Goal: Task Accomplishment & Management: Manage account settings

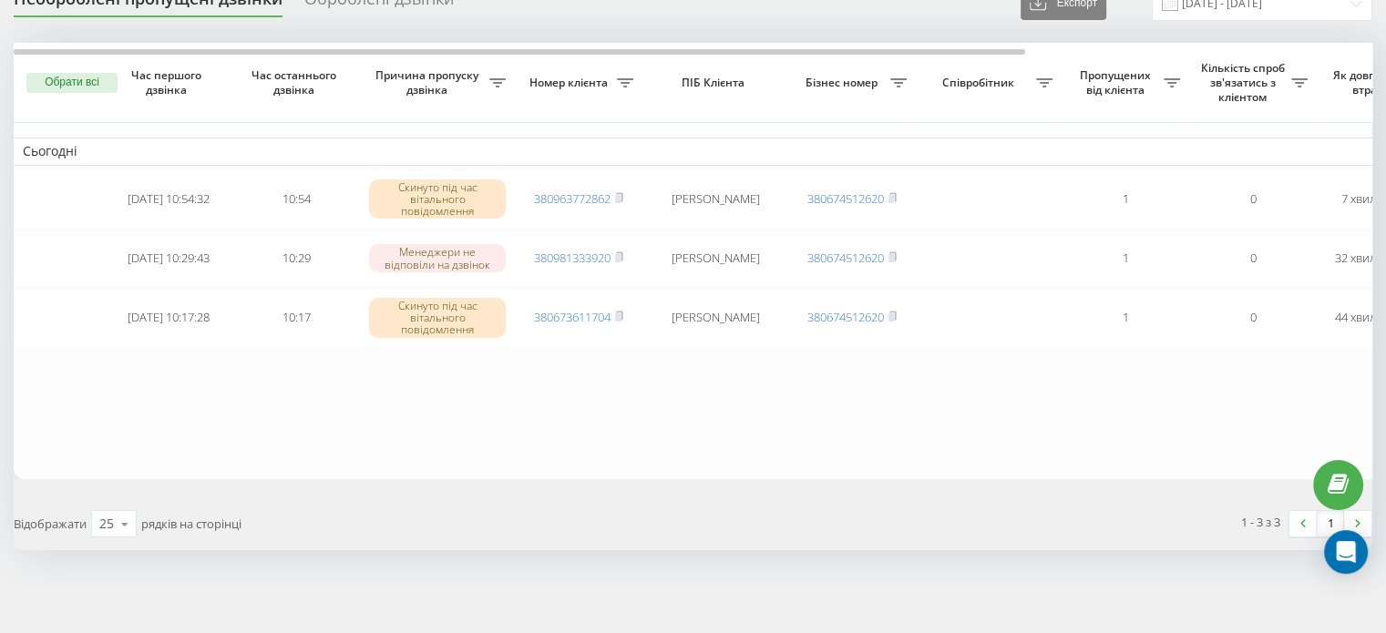
scroll to position [84, 0]
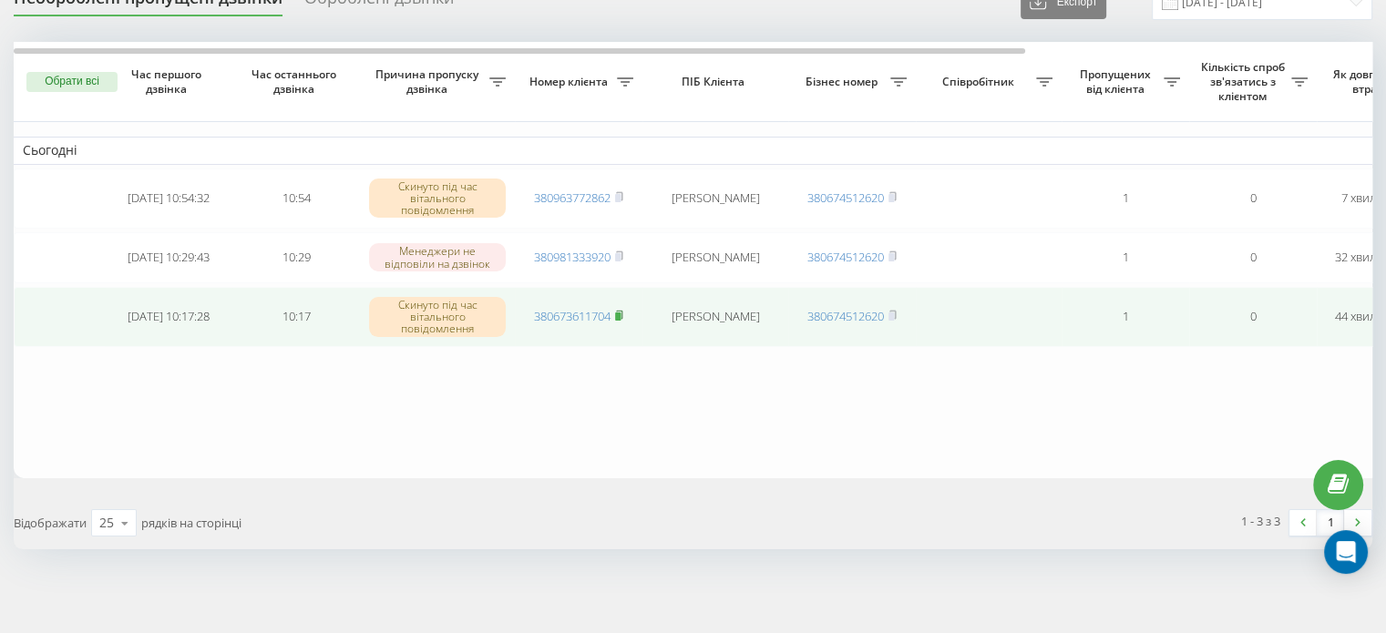
click at [620, 315] on rect at bounding box center [617, 317] width 5 height 8
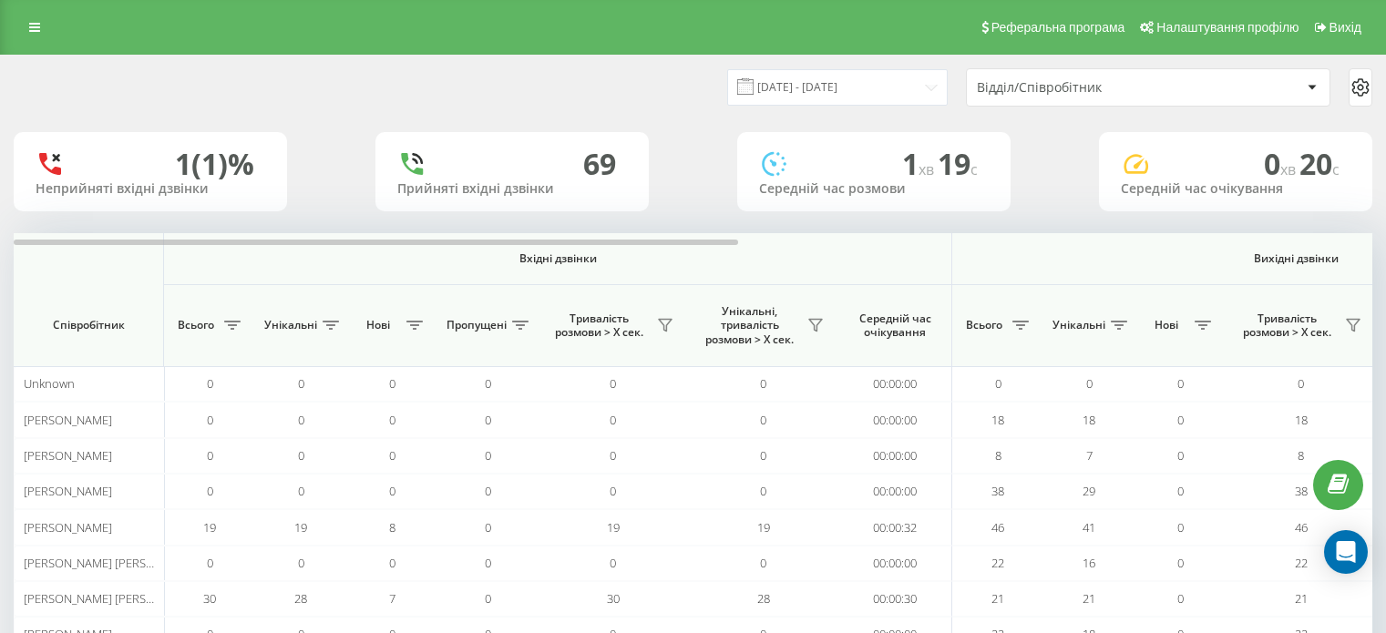
scroll to position [176, 0]
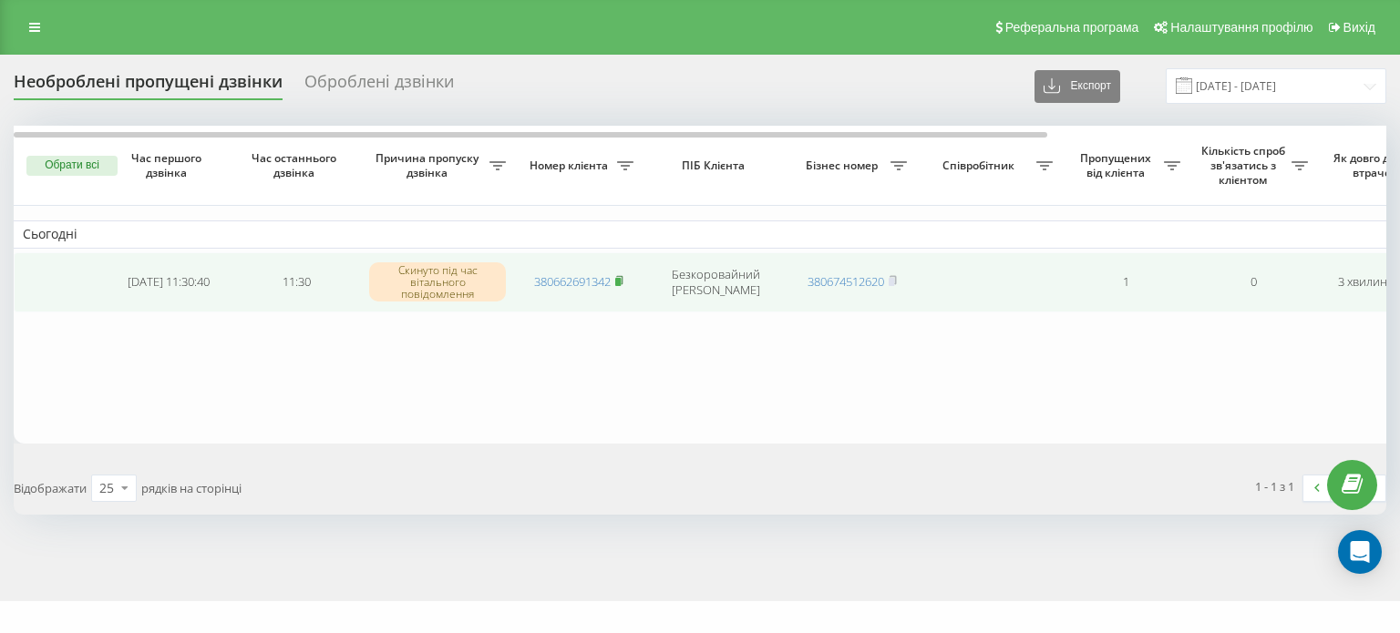
click at [621, 280] on rect at bounding box center [617, 282] width 5 height 8
click at [620, 282] on rect at bounding box center [617, 282] width 5 height 8
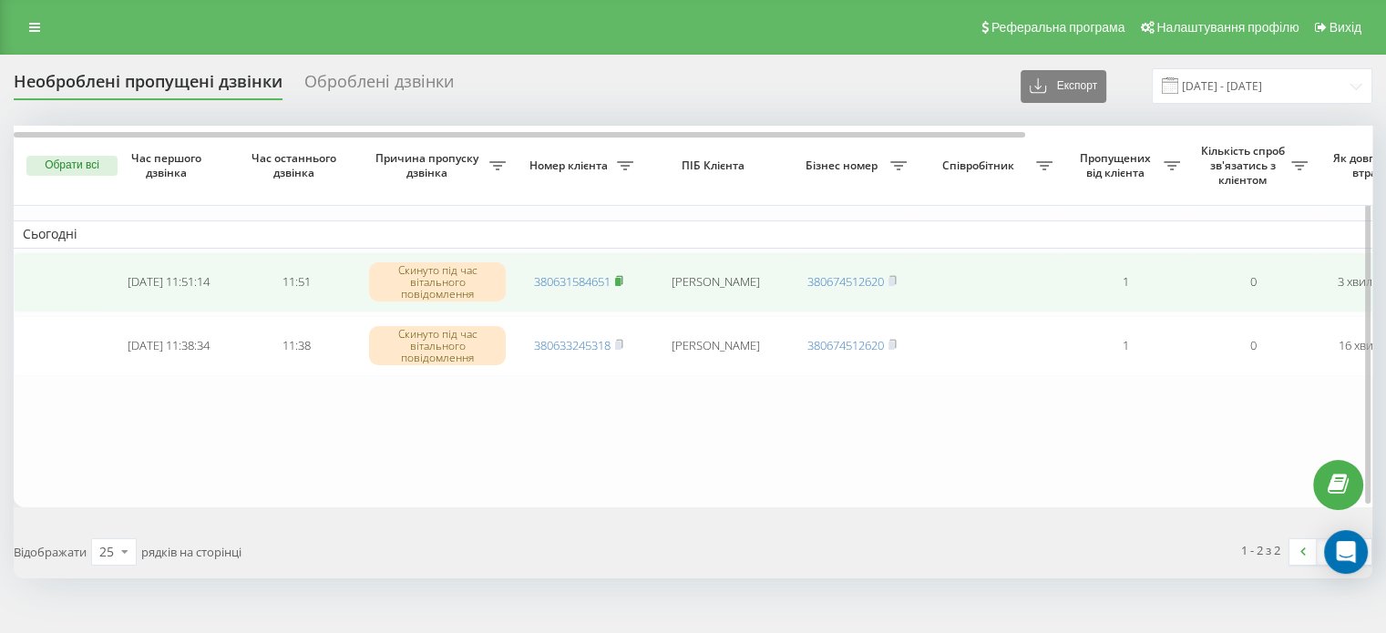
click at [621, 278] on rect at bounding box center [617, 282] width 5 height 8
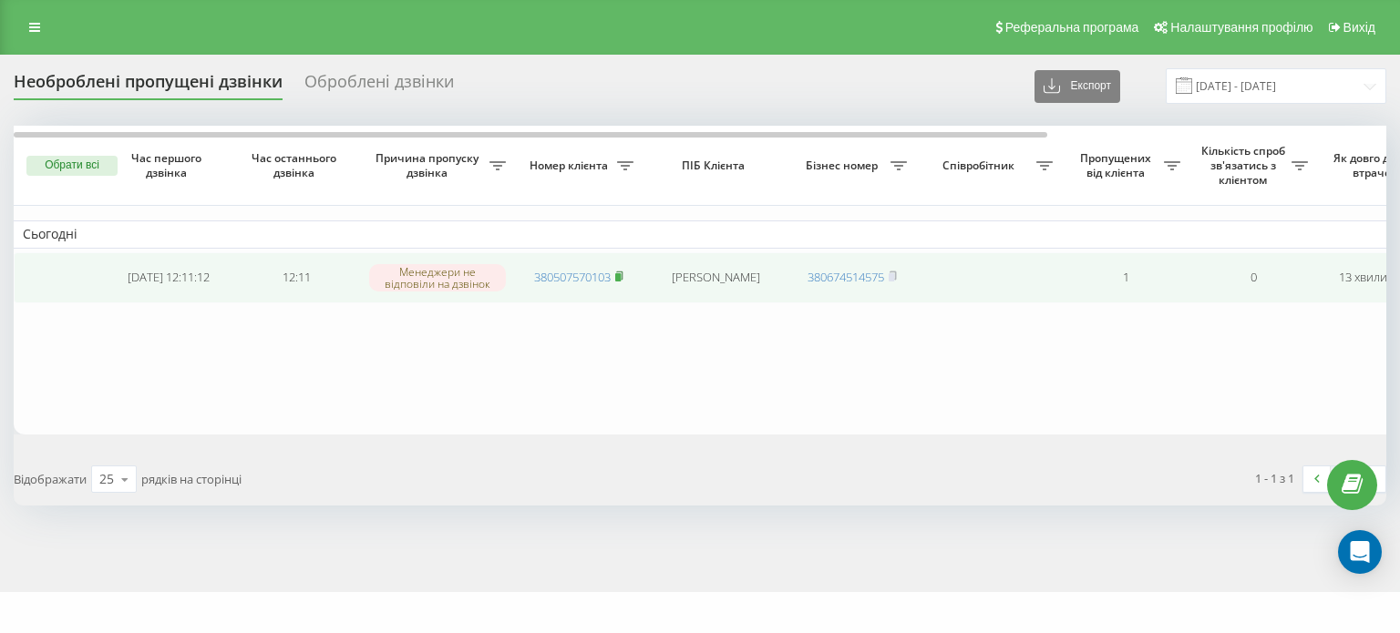
click at [619, 278] on rect at bounding box center [617, 277] width 5 height 8
click at [623, 283] on icon at bounding box center [619, 280] width 8 height 11
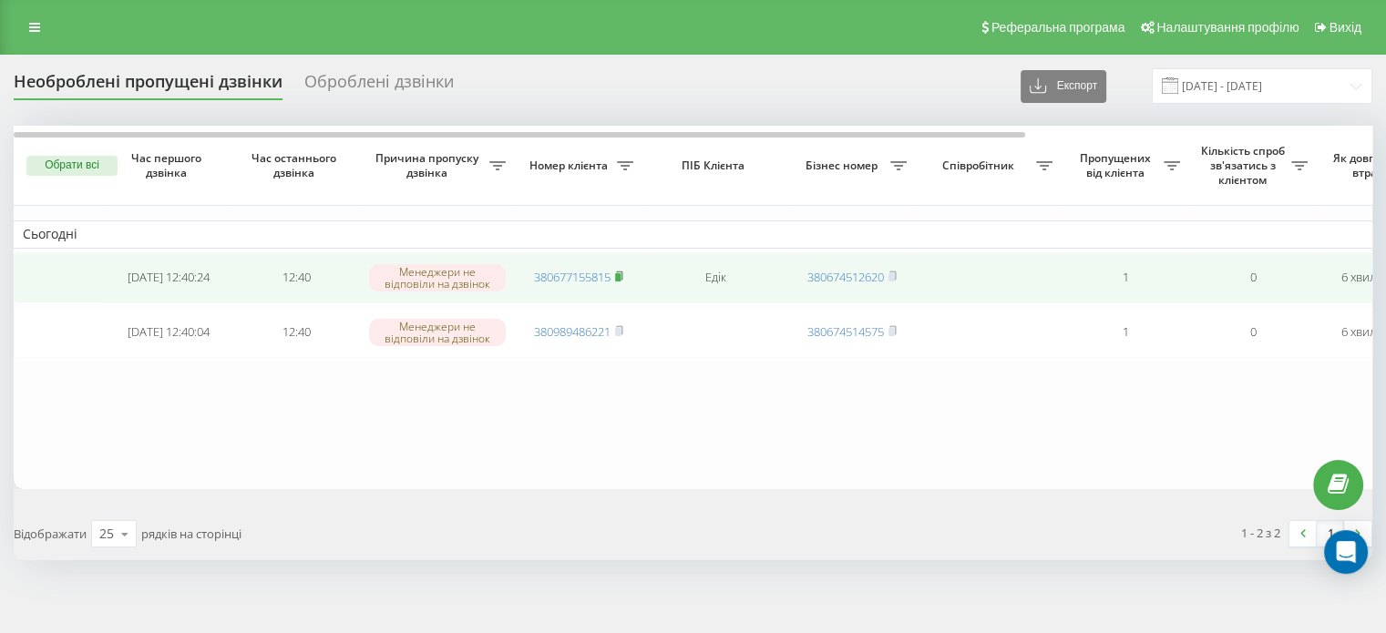
click at [621, 278] on rect at bounding box center [617, 277] width 5 height 8
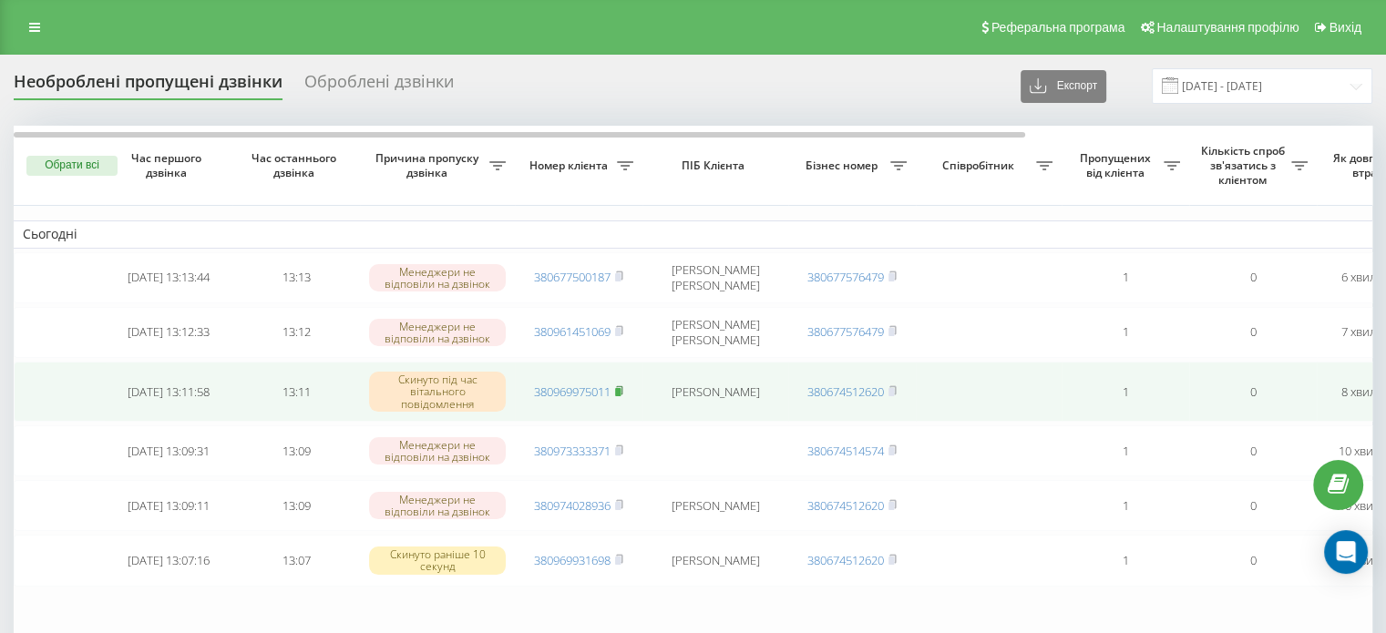
click at [621, 388] on rect at bounding box center [617, 391] width 5 height 8
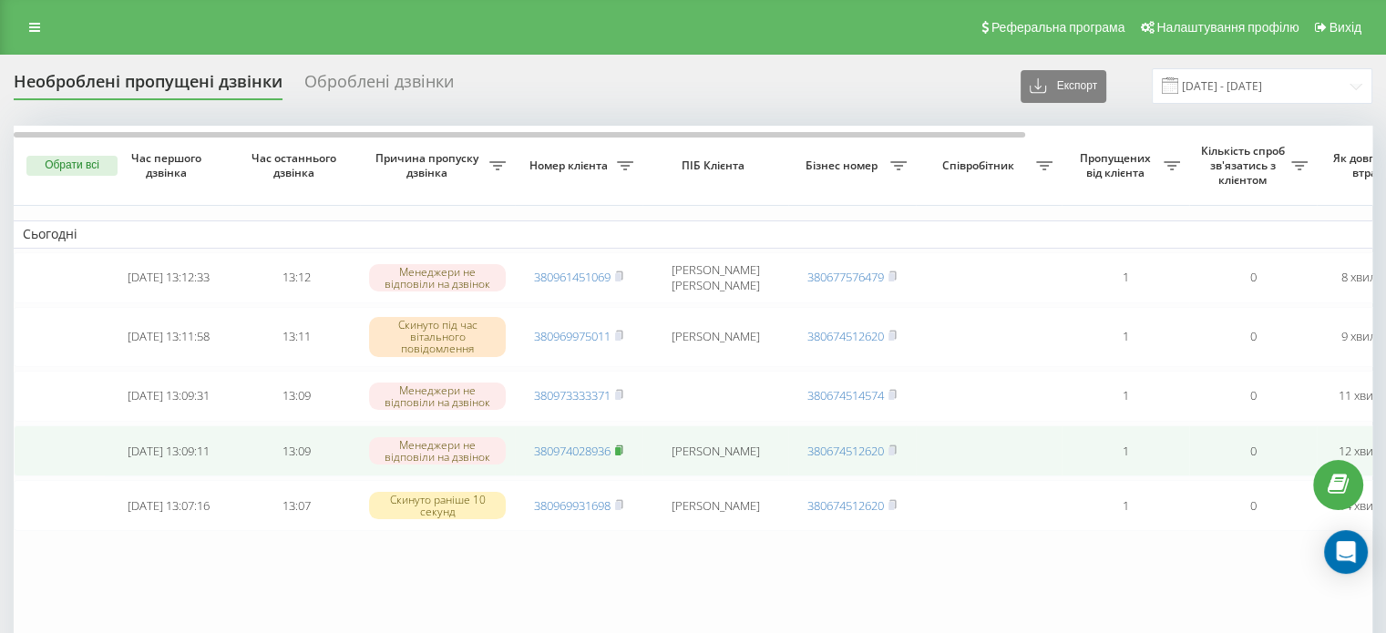
click at [621, 450] on rect at bounding box center [617, 452] width 5 height 8
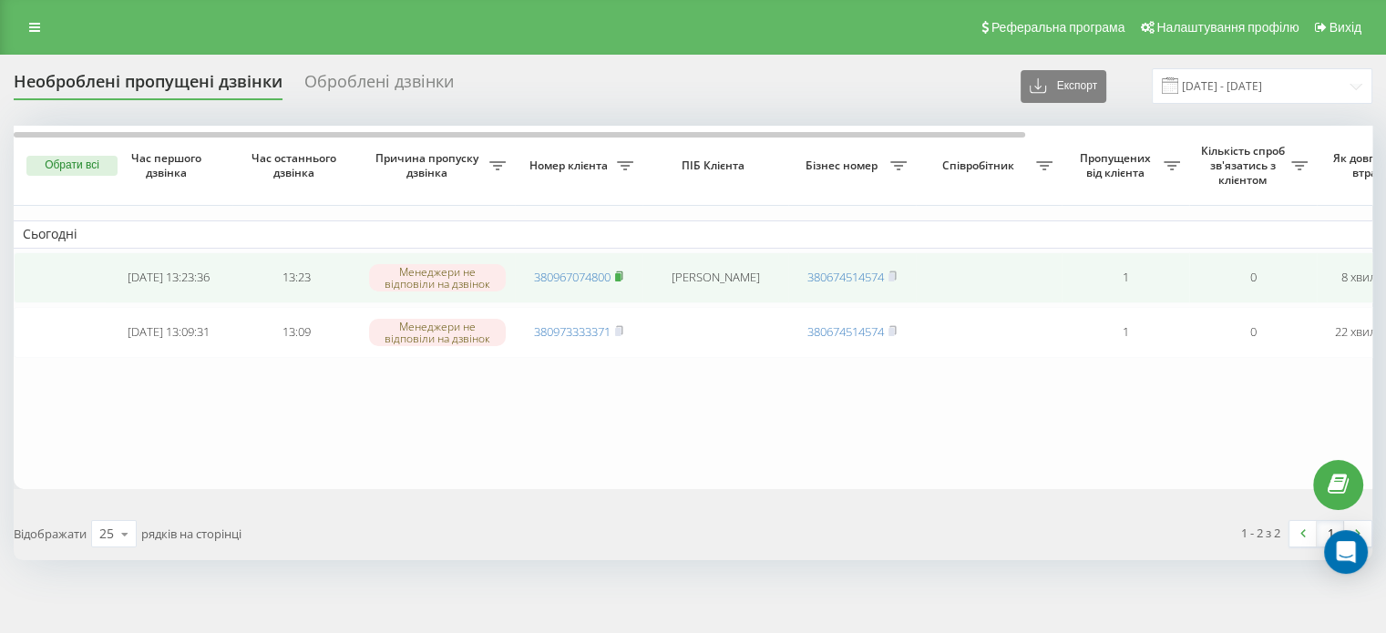
click at [621, 273] on rect at bounding box center [617, 277] width 5 height 8
click at [620, 276] on rect at bounding box center [617, 277] width 5 height 8
click at [620, 278] on rect at bounding box center [617, 277] width 5 height 8
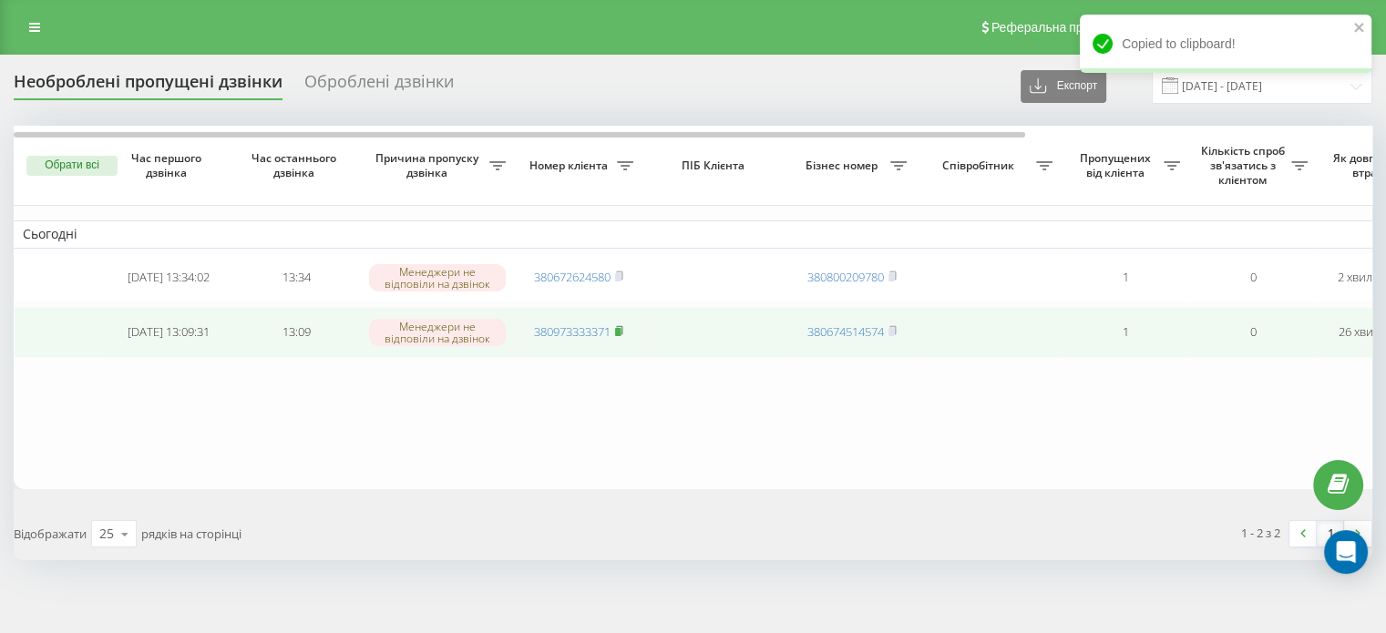
click at [621, 332] on rect at bounding box center [617, 332] width 5 height 8
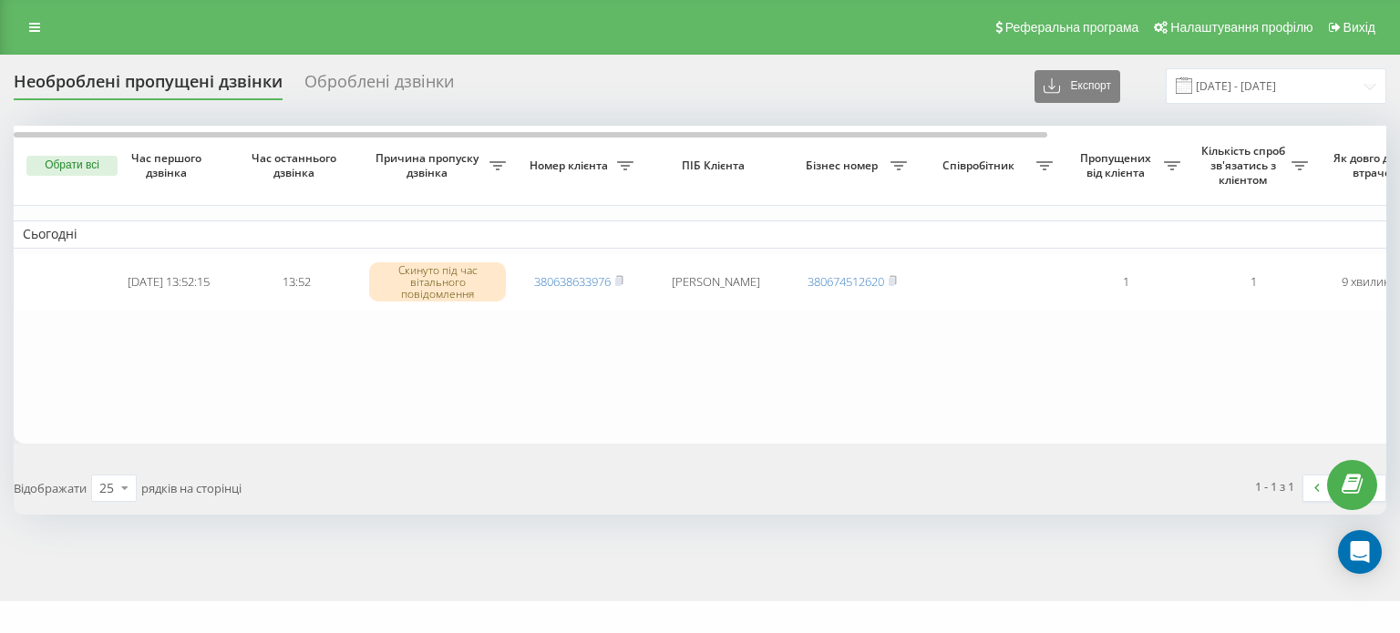
click at [71, 167] on button "Обрати всі" at bounding box center [71, 166] width 91 height 20
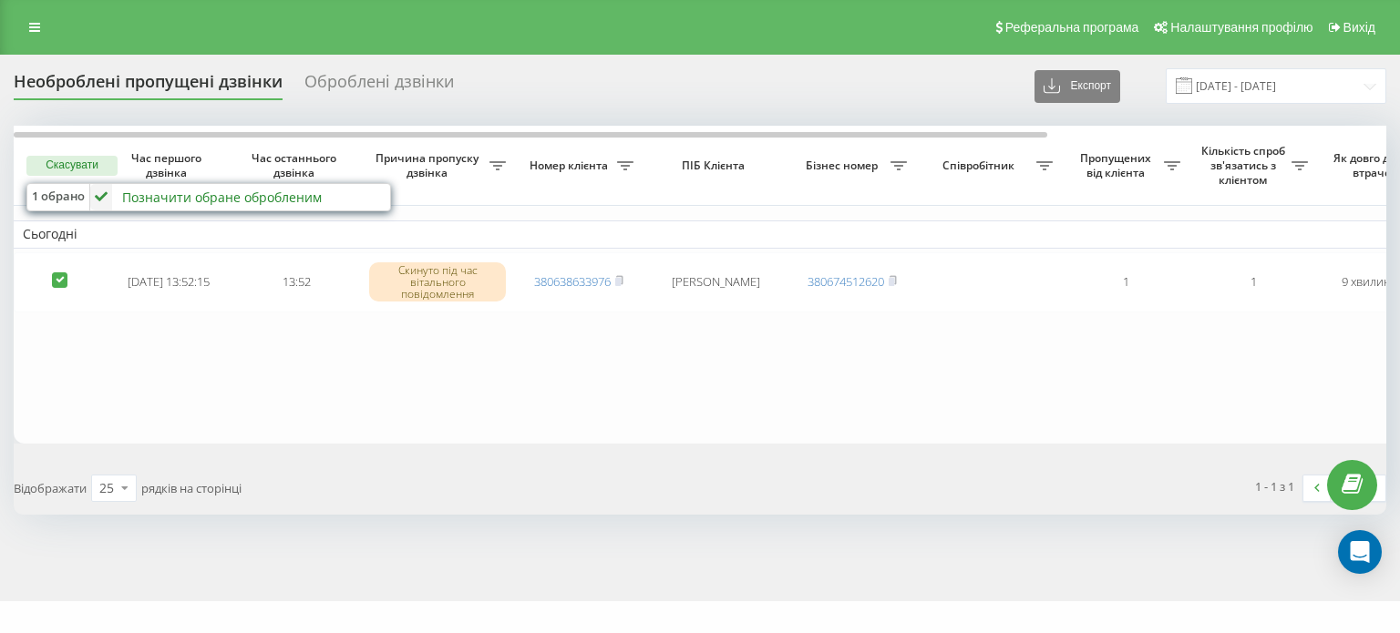
click at [135, 205] on div "Позначити обране обробленим Не вдалося зв'язатися Зв'язався з клієнтом за допом…" at bounding box center [238, 197] width 297 height 26
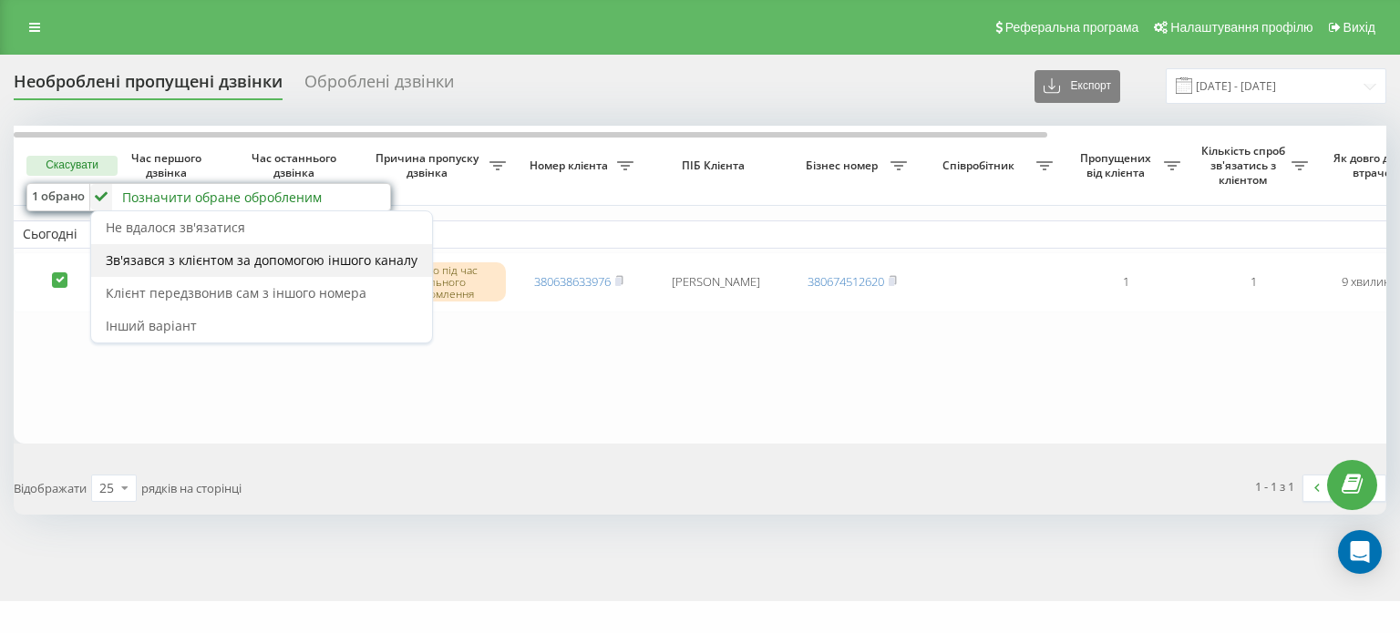
click at [171, 244] on div "Зв'язався з клієнтом за допомогою іншого каналу" at bounding box center [261, 260] width 341 height 33
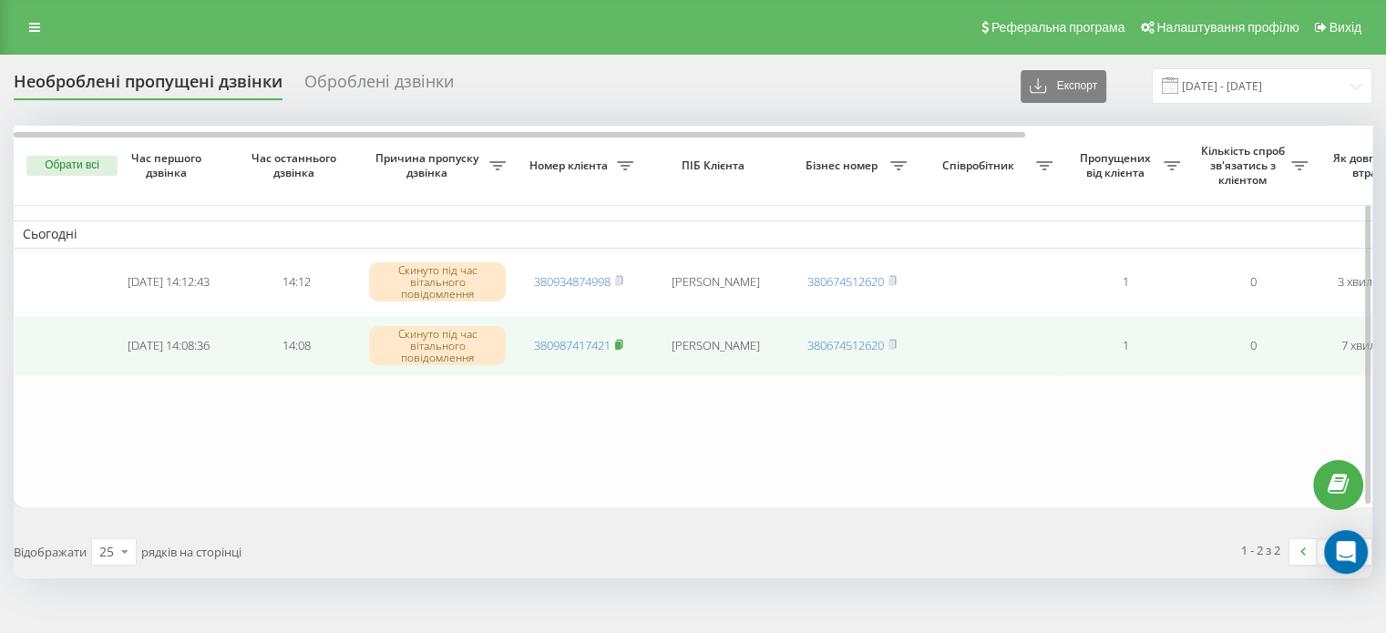
click at [618, 343] on rect at bounding box center [617, 346] width 5 height 8
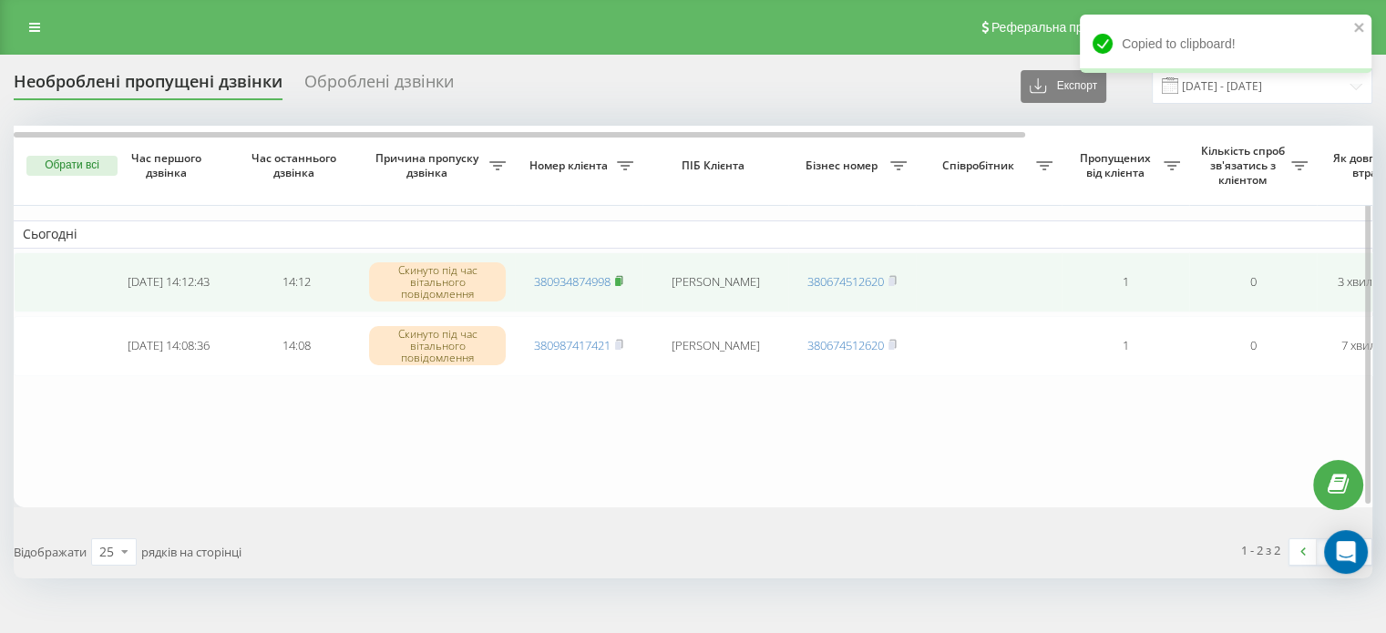
click at [621, 280] on rect at bounding box center [617, 282] width 5 height 8
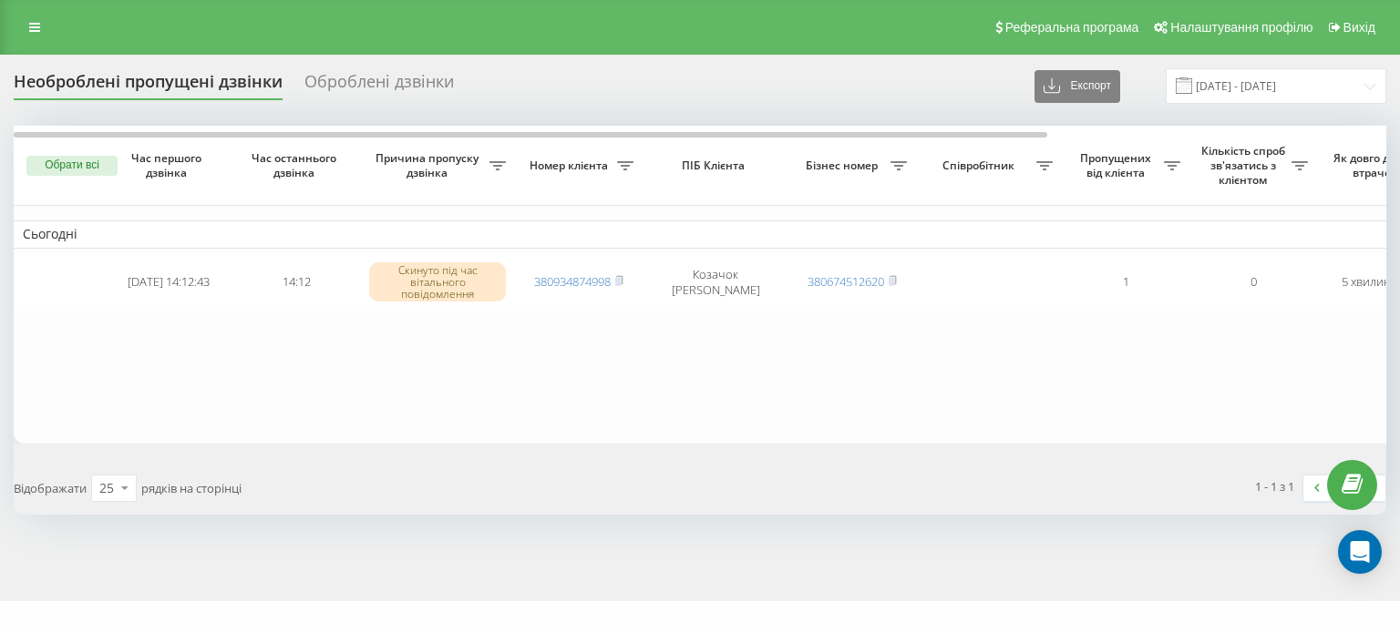
click at [59, 162] on button "Обрати всі" at bounding box center [71, 166] width 91 height 20
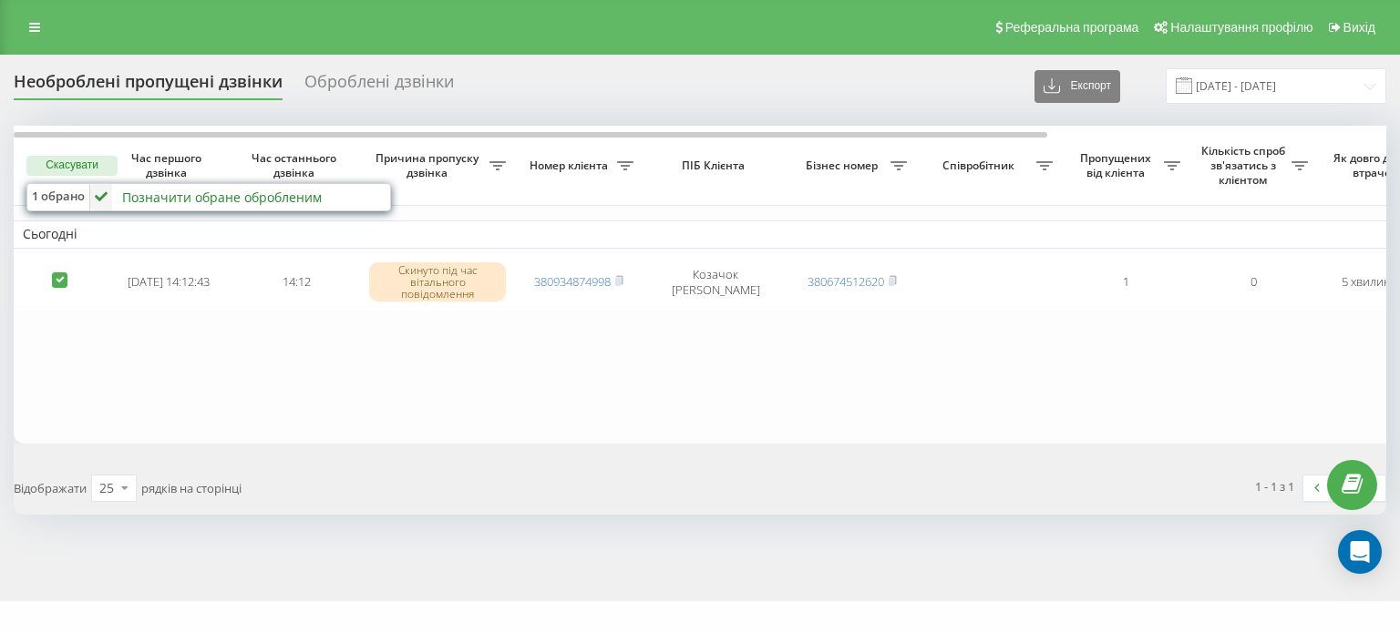
click at [164, 191] on div "Позначити обране обробленим" at bounding box center [222, 197] width 200 height 17
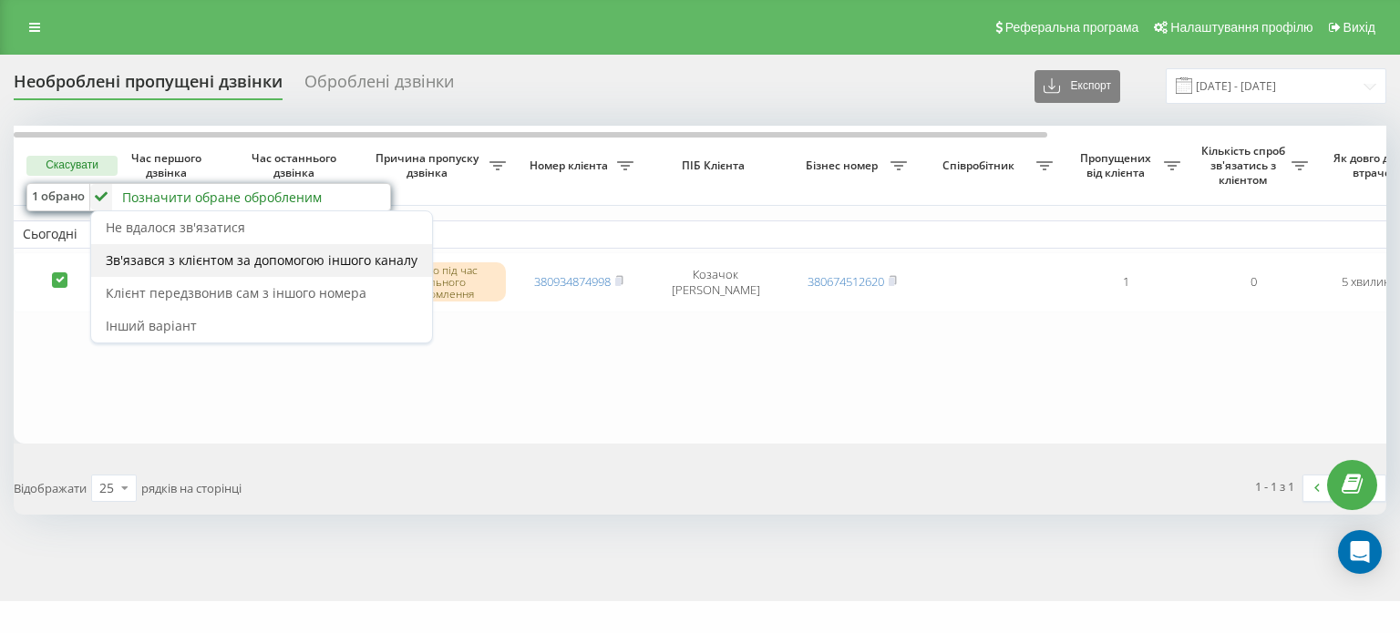
click at [179, 252] on span "Зв'язався з клієнтом за допомогою іншого каналу" at bounding box center [262, 260] width 312 height 17
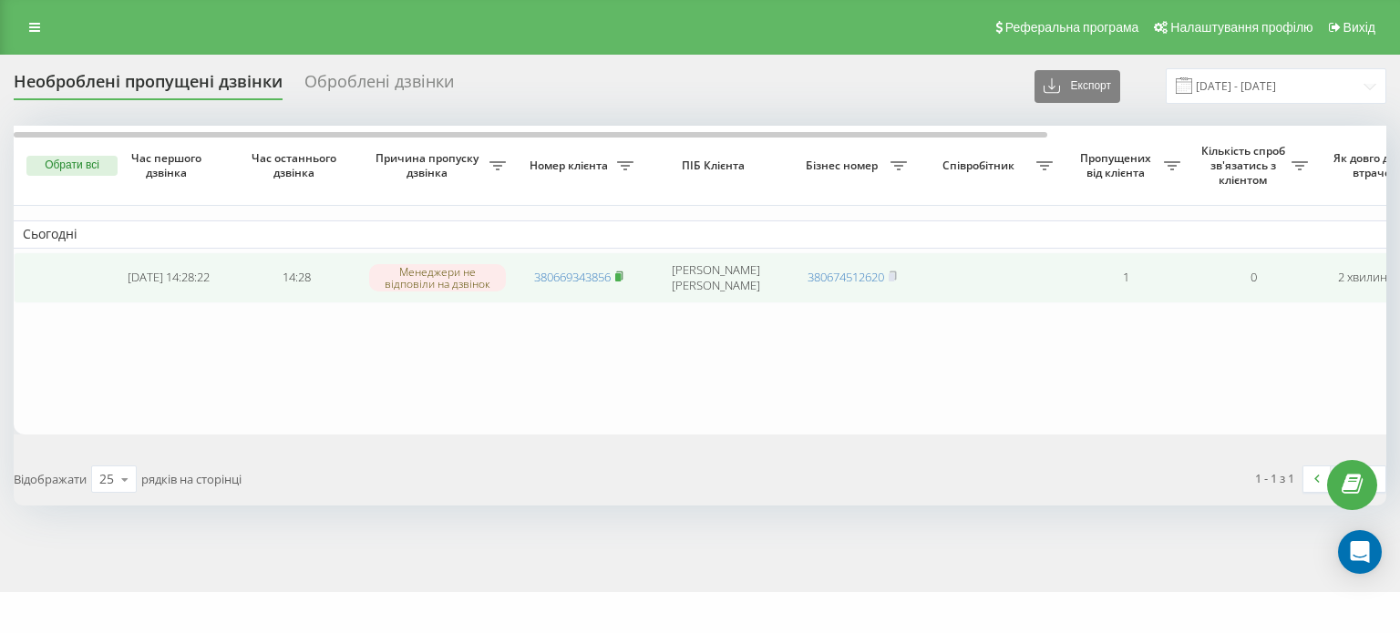
click at [621, 277] on rect at bounding box center [617, 277] width 5 height 8
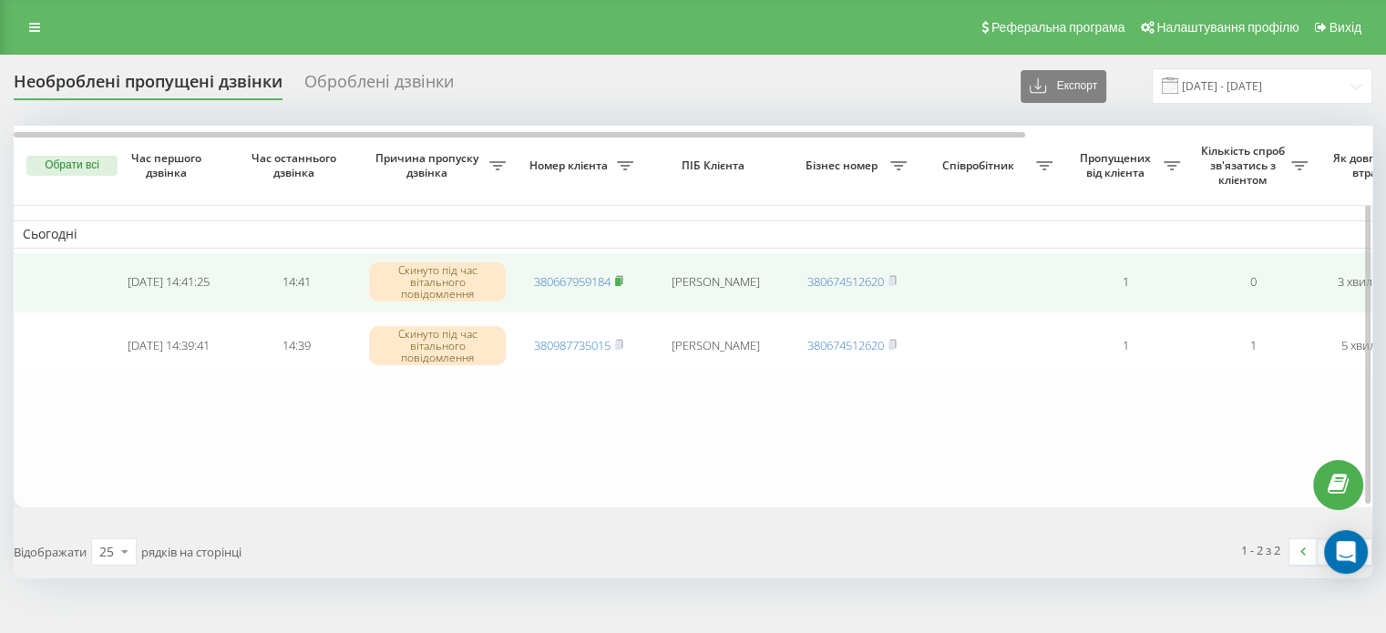
click at [621, 279] on rect at bounding box center [617, 282] width 5 height 8
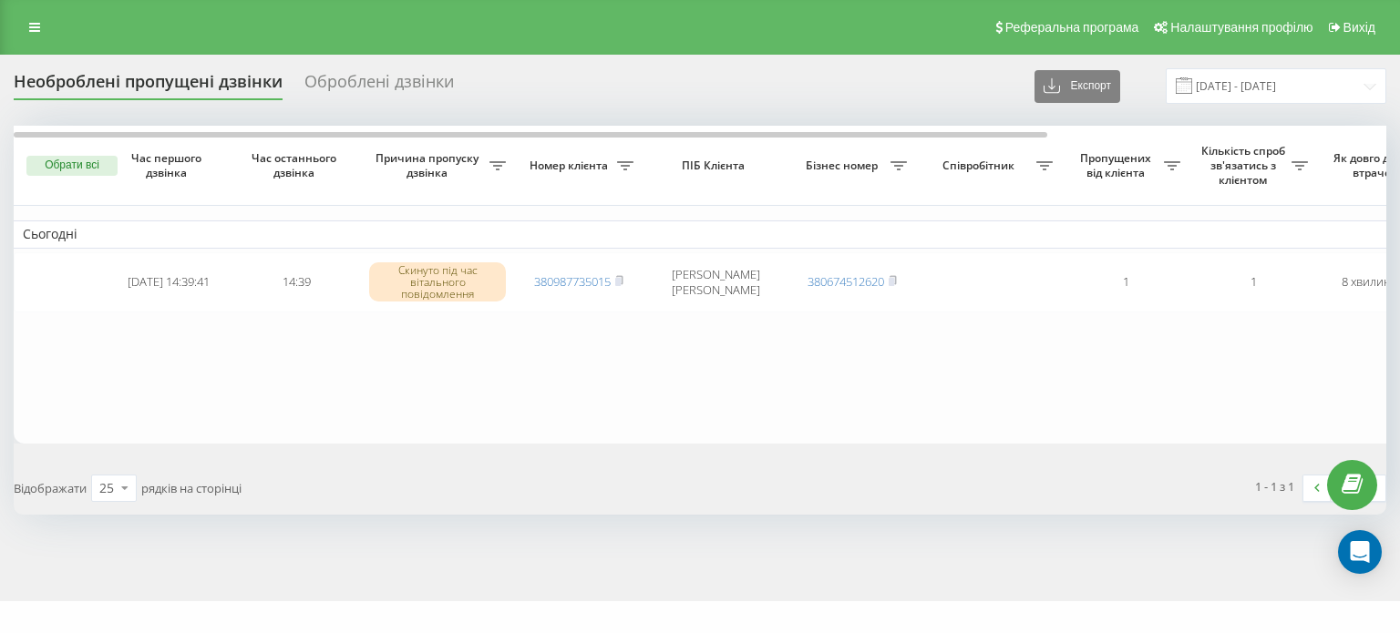
click at [62, 165] on button "Обрати всі" at bounding box center [71, 166] width 91 height 20
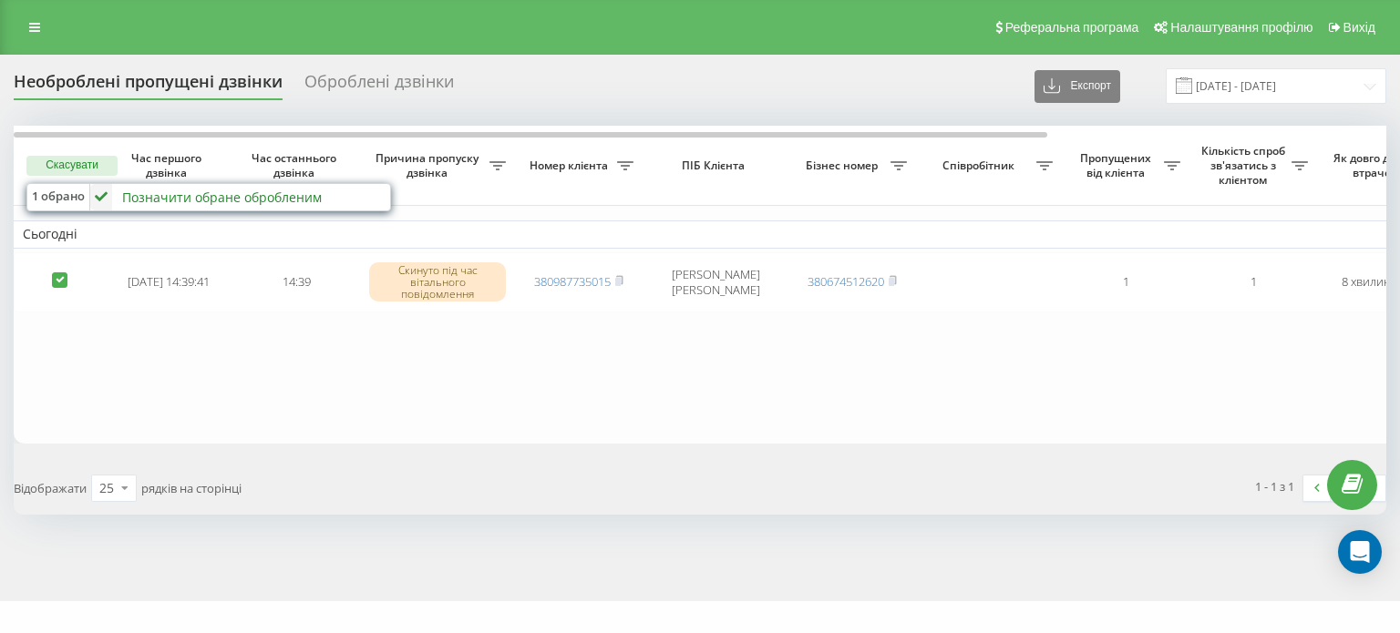
click at [121, 196] on div "Позначити обране обробленим Не вдалося зв'язатися Зв'язався з клієнтом за допом…" at bounding box center [238, 197] width 297 height 26
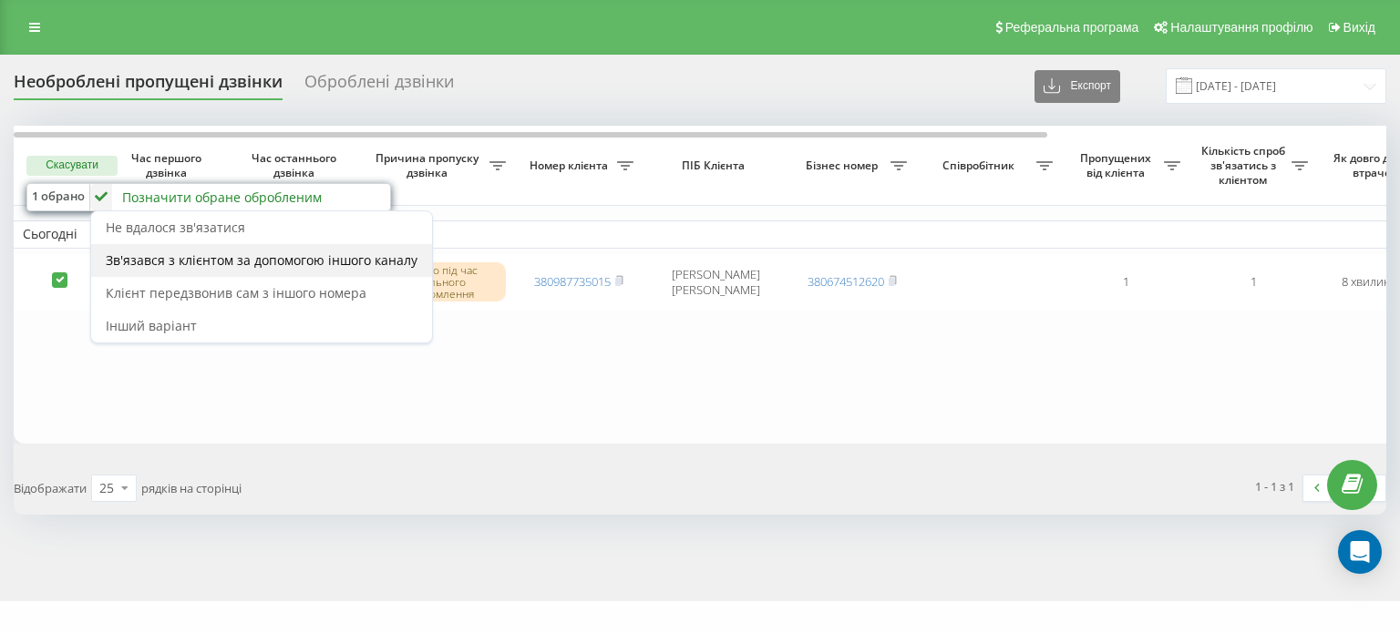
click at [231, 266] on span "Зв'язався з клієнтом за допомогою іншого каналу" at bounding box center [262, 260] width 312 height 17
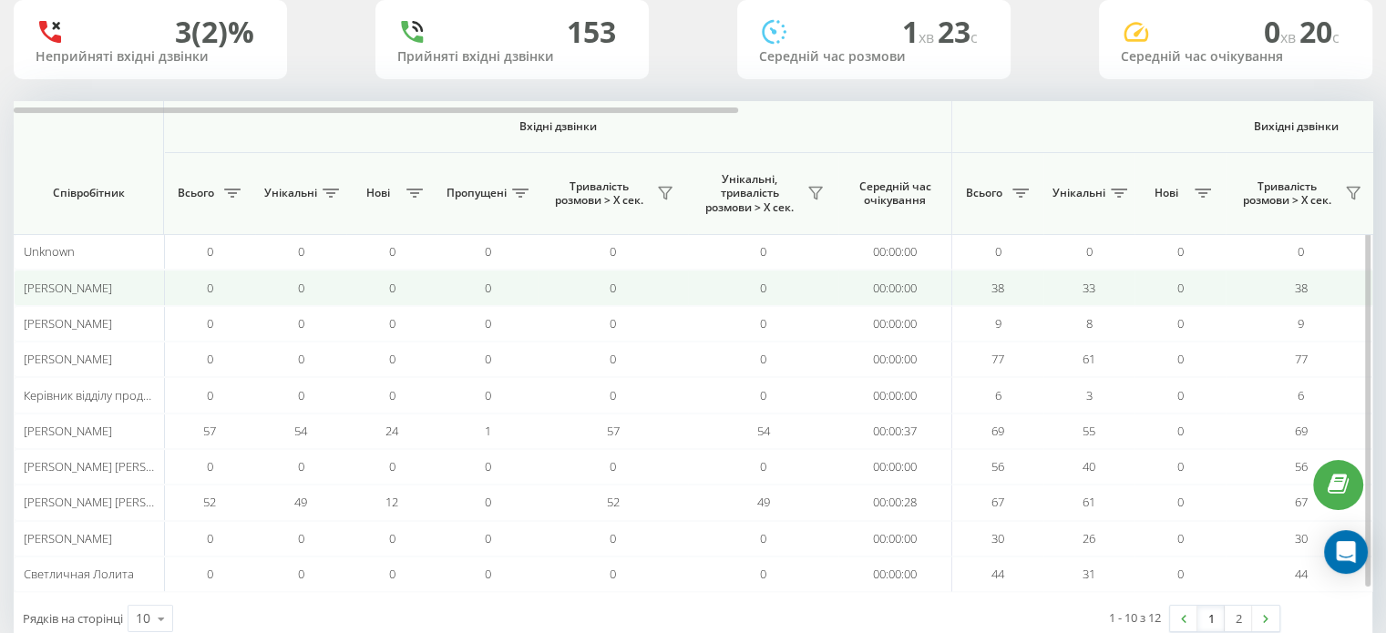
scroll to position [176, 0]
